Goal: Find specific page/section: Find specific page/section

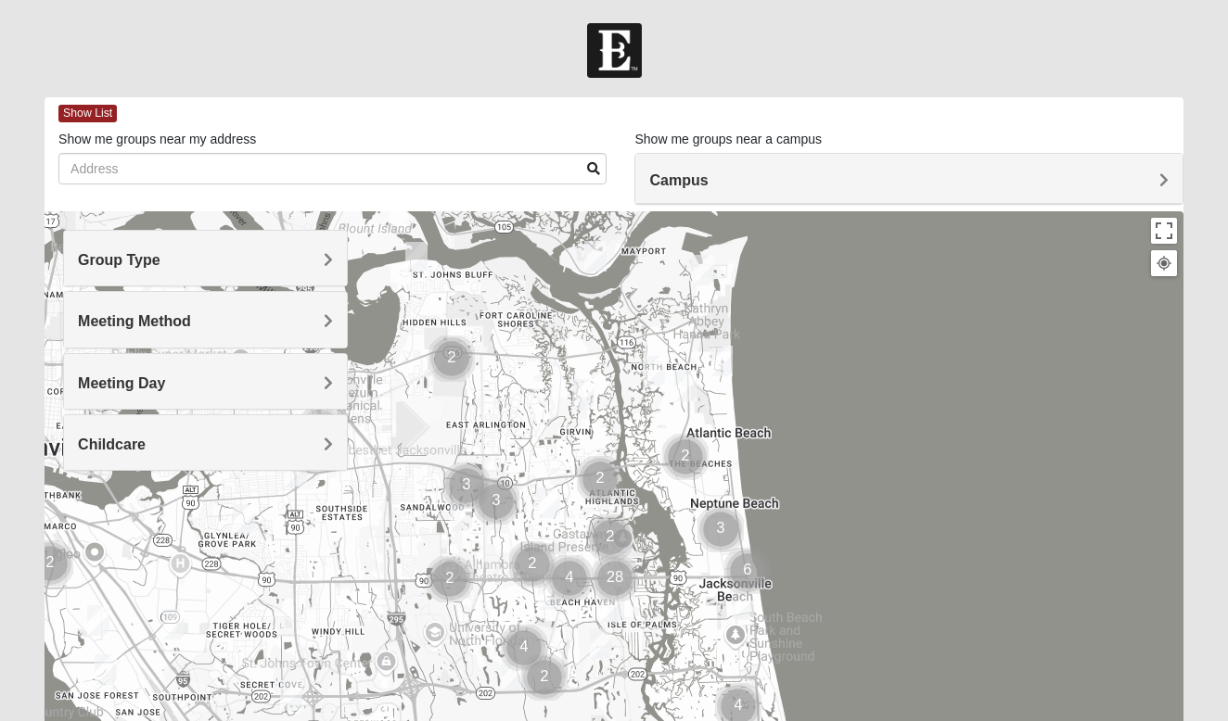
click at [571, 578] on img "Cluster of 4 groups" at bounding box center [569, 578] width 46 height 46
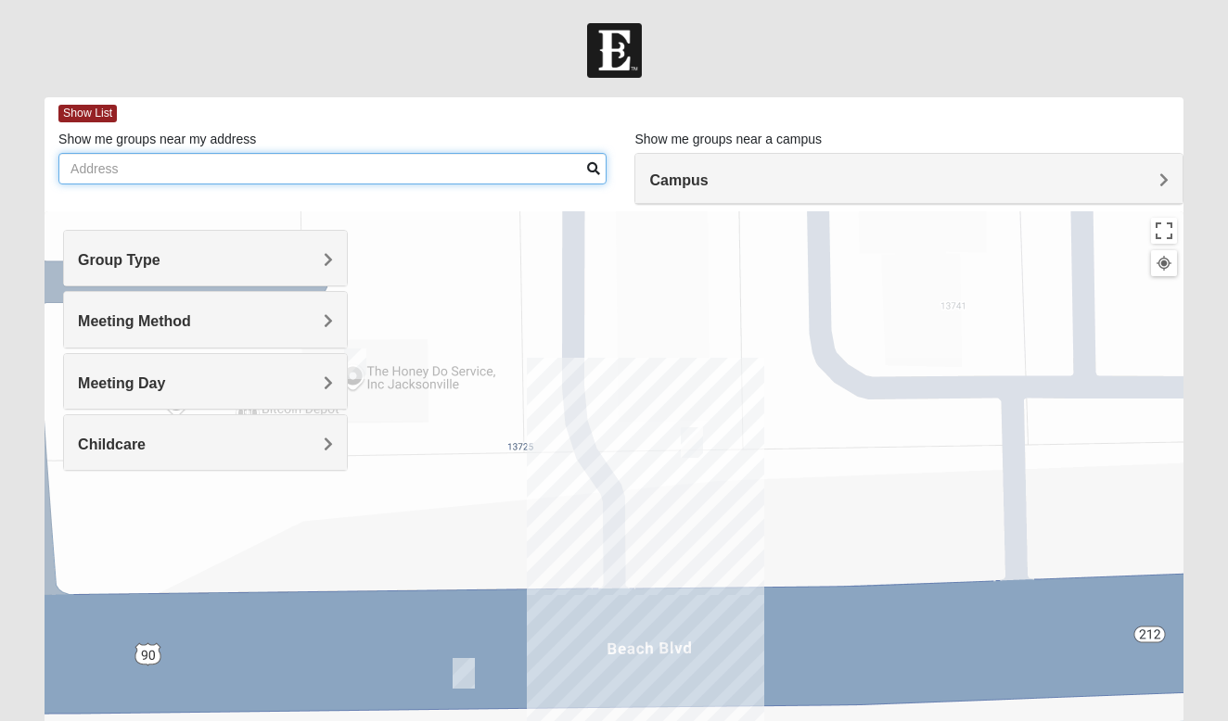
click at [135, 177] on input "Show me groups near my address" at bounding box center [332, 169] width 548 height 32
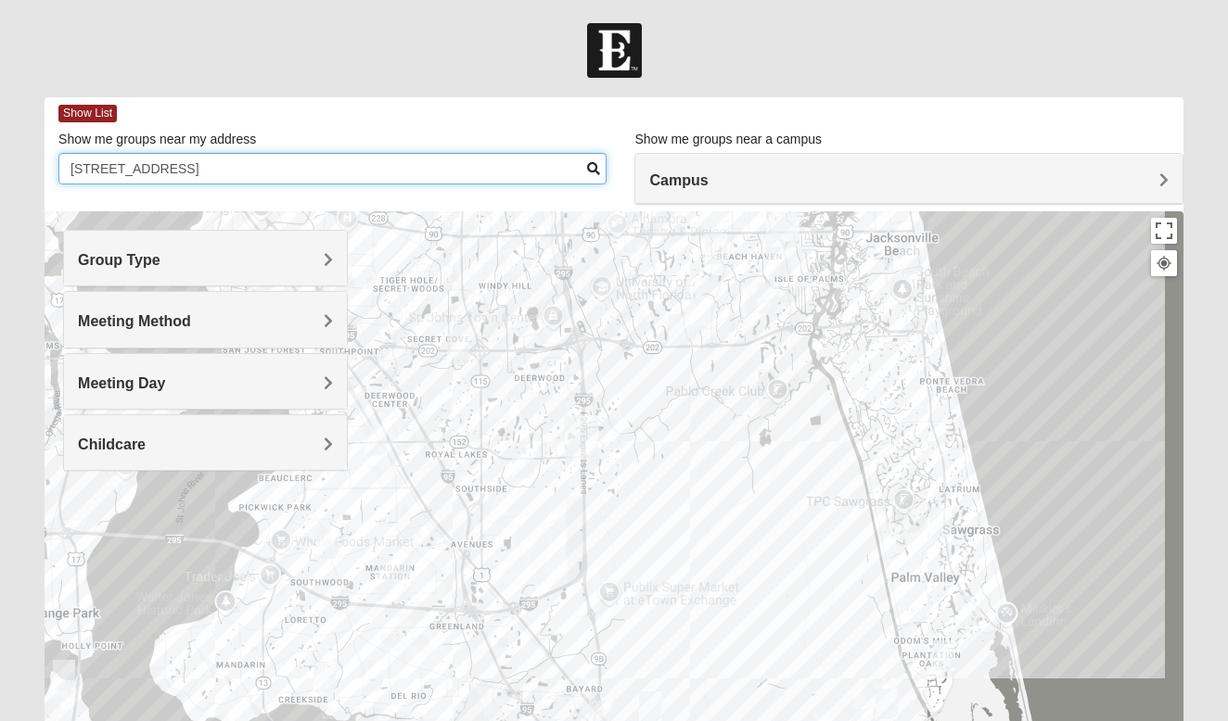
type input "[STREET_ADDRESS]"
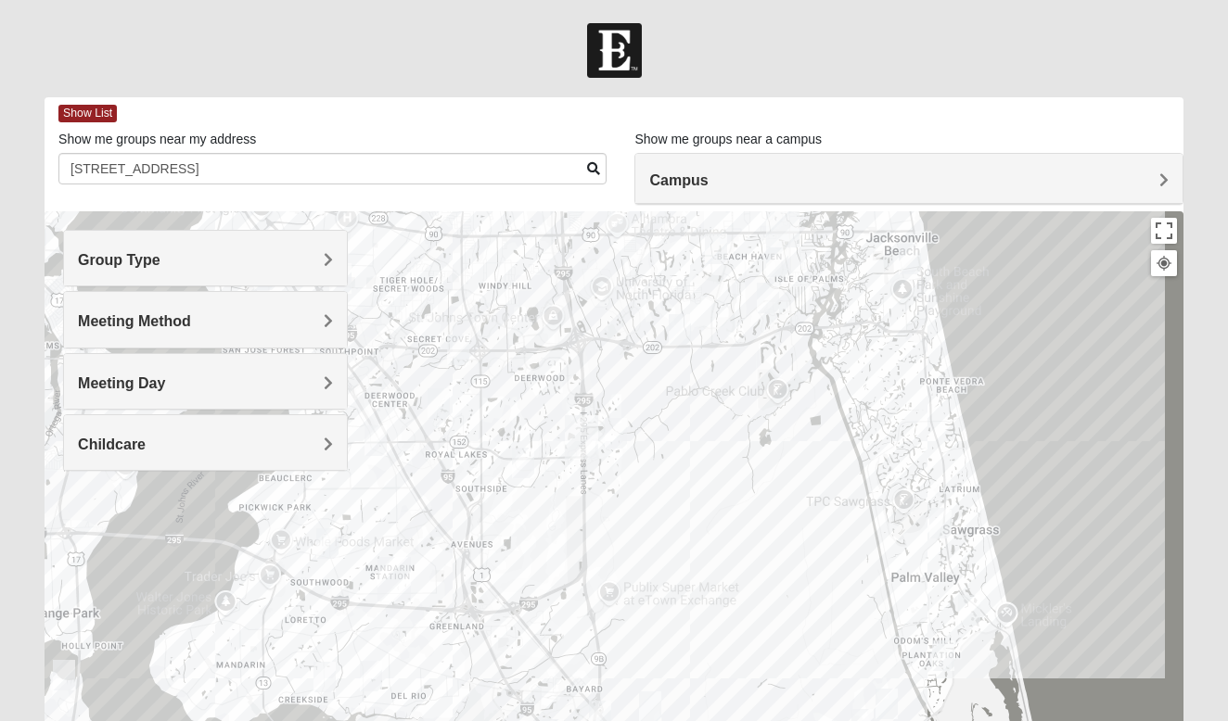
click at [614, 582] on div "To navigate, press the arrow keys." at bounding box center [1183, 582] width 1139 height 0
click at [524, 456] on img "Womens Adams/Taunton 32256" at bounding box center [523, 463] width 22 height 31
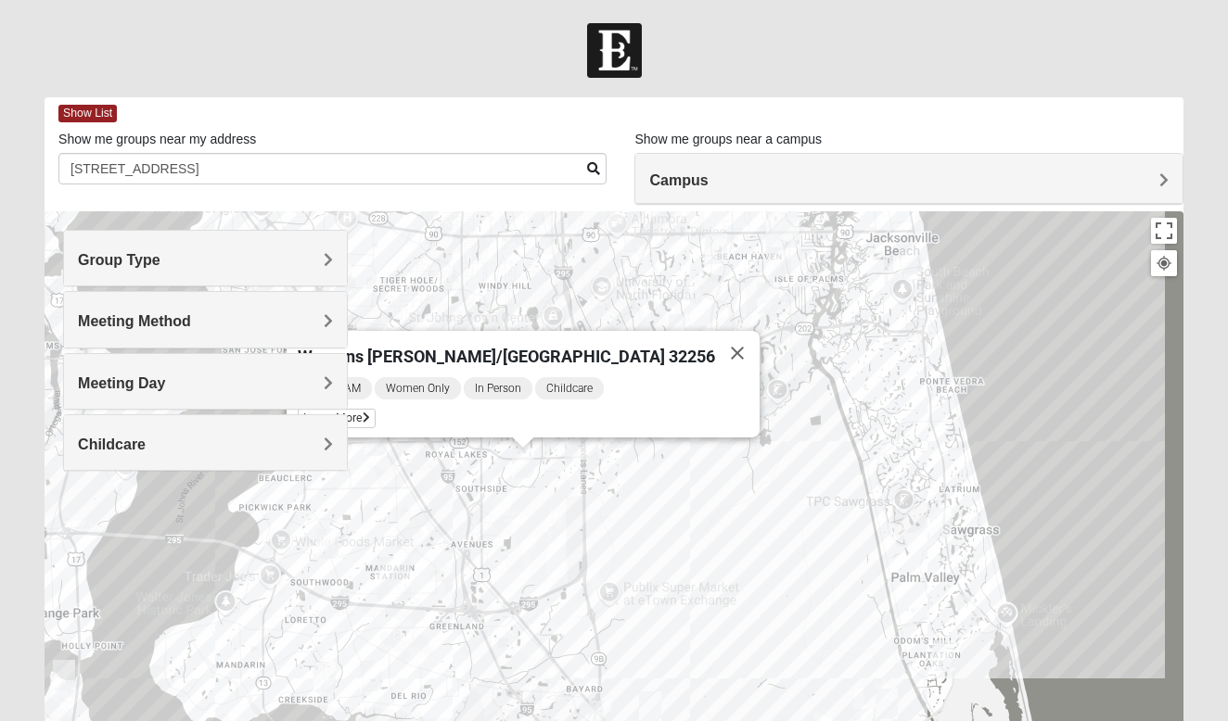
click at [524, 456] on img "Womens Adams/Taunton 32256" at bounding box center [523, 463] width 22 height 31
click at [652, 487] on div "Womens [PERSON_NAME]/[GEOGRAPHIC_DATA] 32256 [DATE] AM Women Only In Person Chi…" at bounding box center [614, 582] width 1139 height 742
click at [715, 342] on button "Close" at bounding box center [737, 353] width 45 height 45
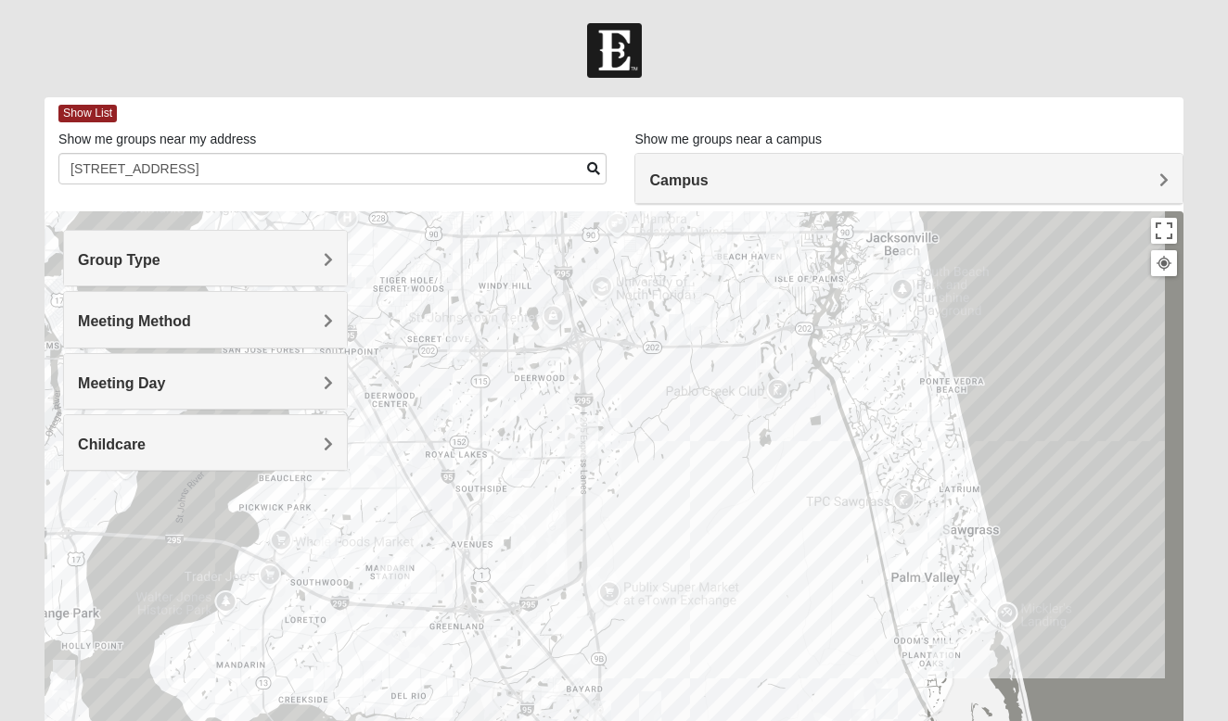
click at [619, 429] on img "Mixed Craig & Marsha Myers 32256" at bounding box center [616, 433] width 22 height 31
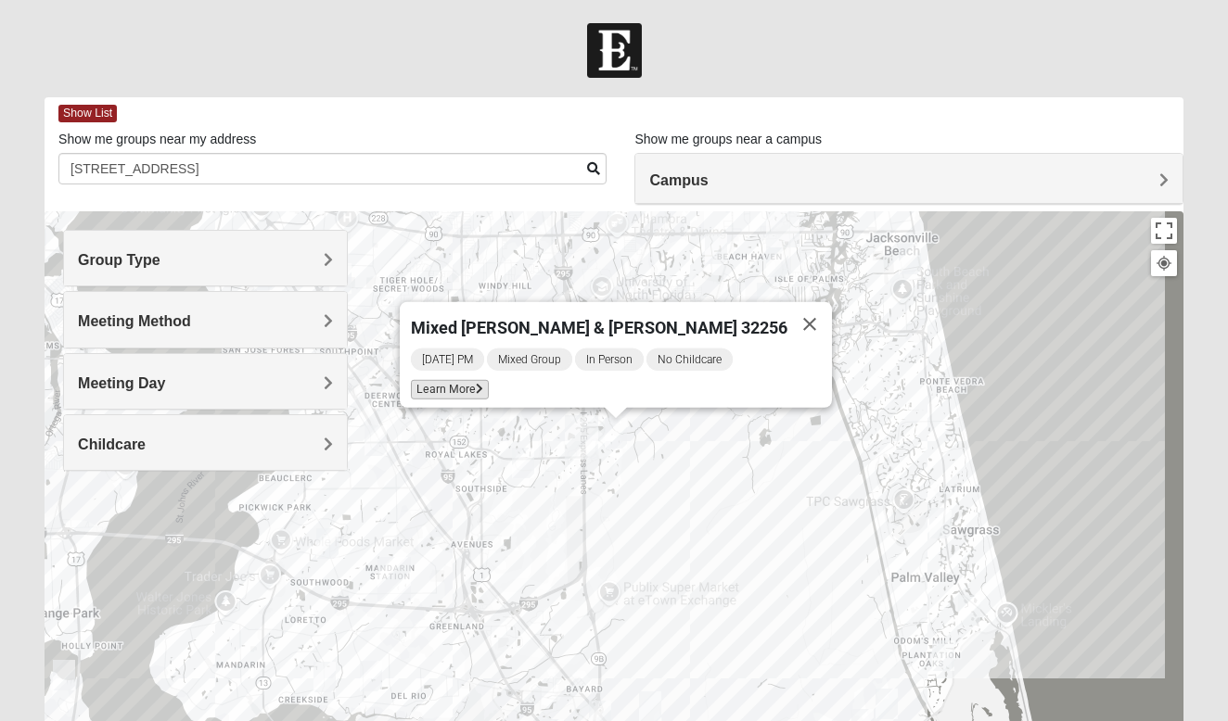
click at [481, 380] on span "Learn More" at bounding box center [450, 389] width 78 height 19
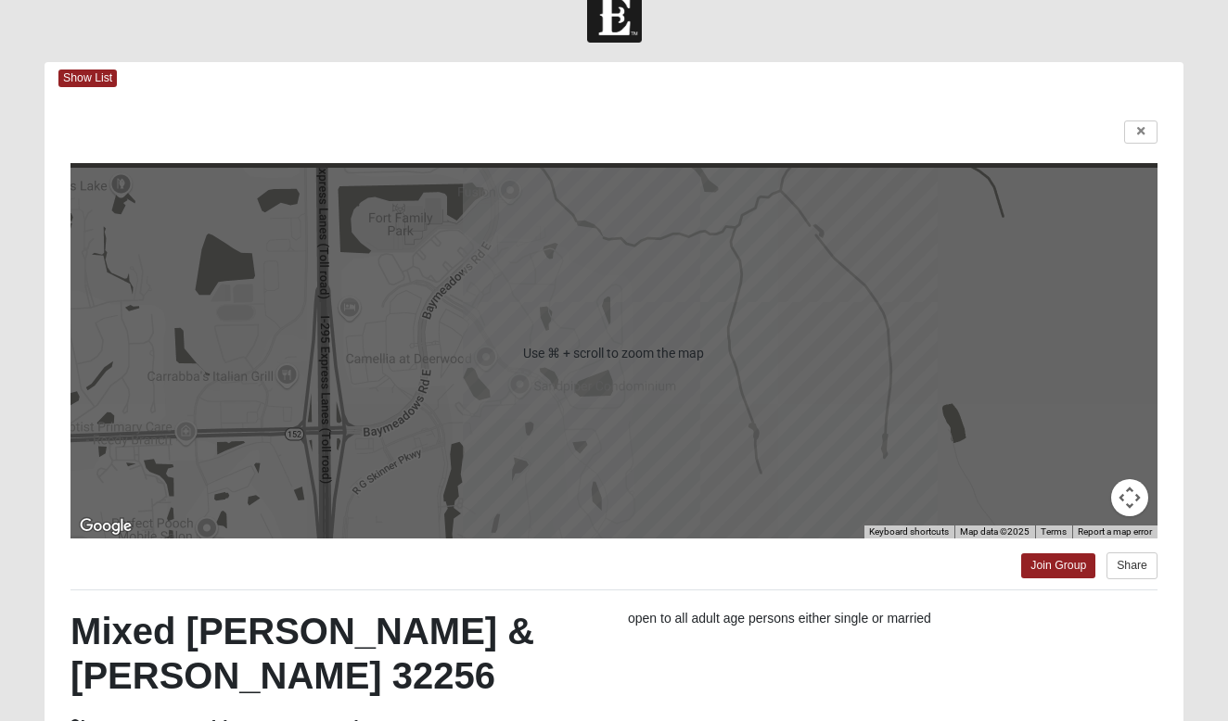
scroll to position [35, 0]
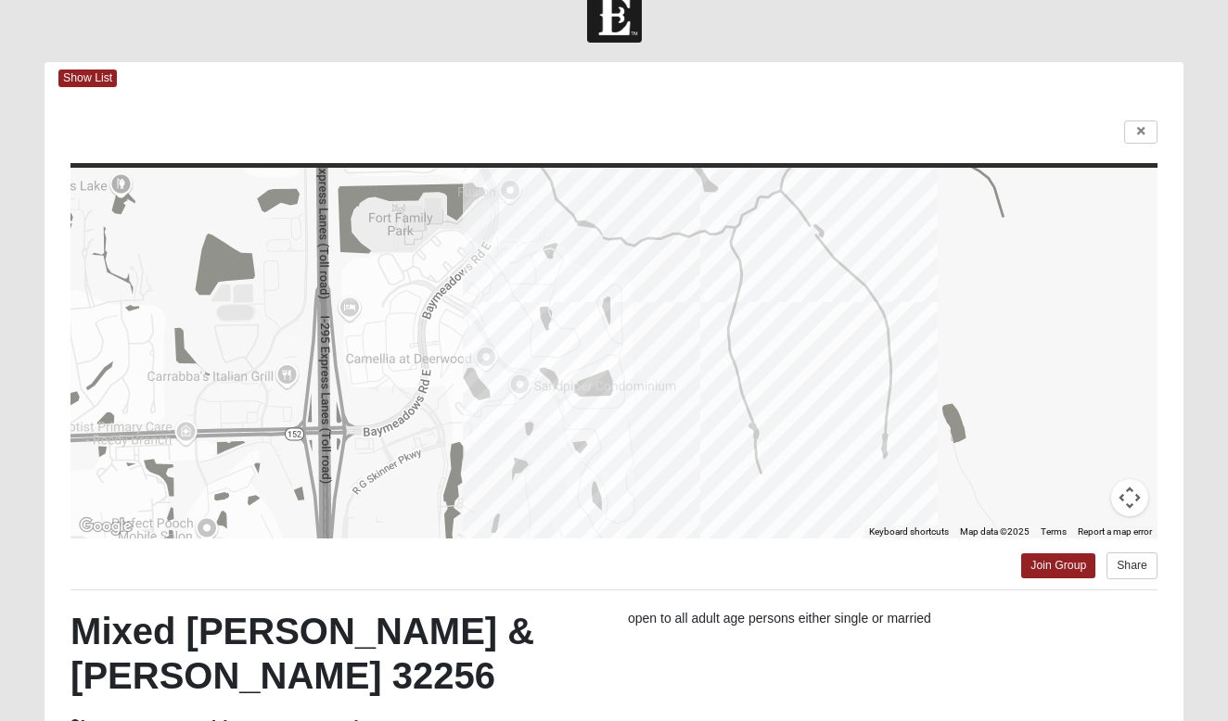
click at [653, 396] on div at bounding box center [613, 353] width 1087 height 371
